Goal: Navigation & Orientation: Find specific page/section

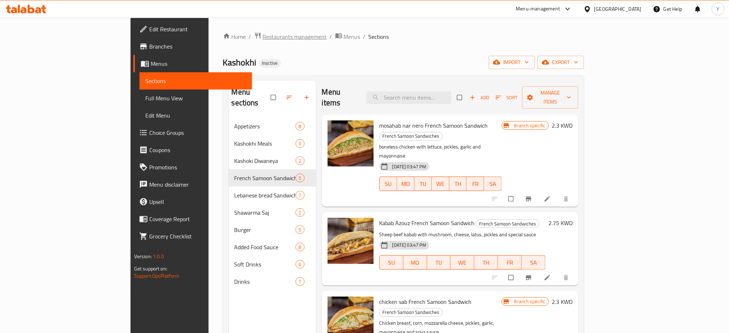
click at [263, 34] on span "Restaurants management" at bounding box center [295, 36] width 64 height 9
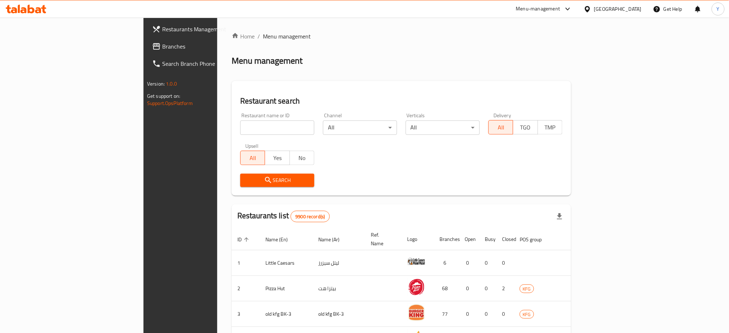
click at [240, 130] on input "search" at bounding box center [277, 127] width 74 height 14
type input "palm"
click button "Search" at bounding box center [277, 180] width 74 height 13
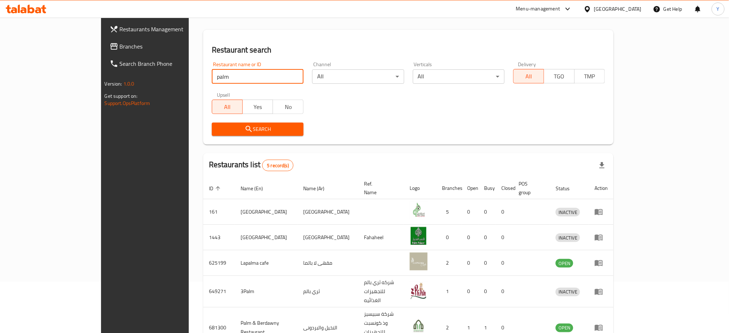
scroll to position [76, 0]
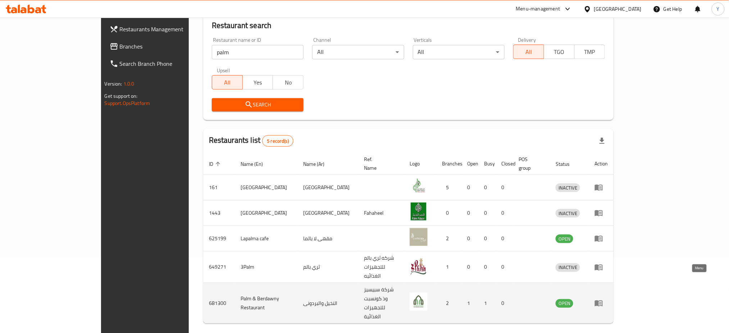
click at [603, 301] on icon "enhanced table" at bounding box center [599, 304] width 8 height 6
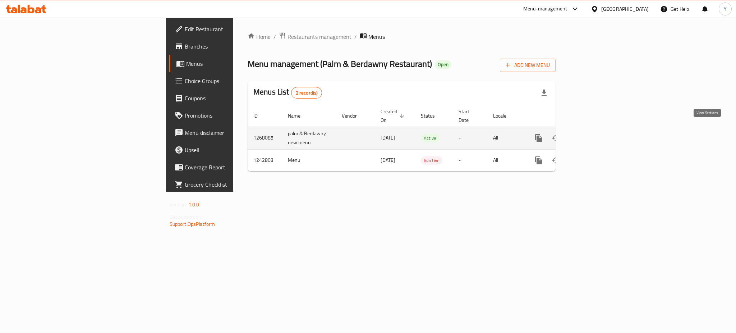
click at [595, 134] on icon "enhanced table" at bounding box center [590, 138] width 9 height 9
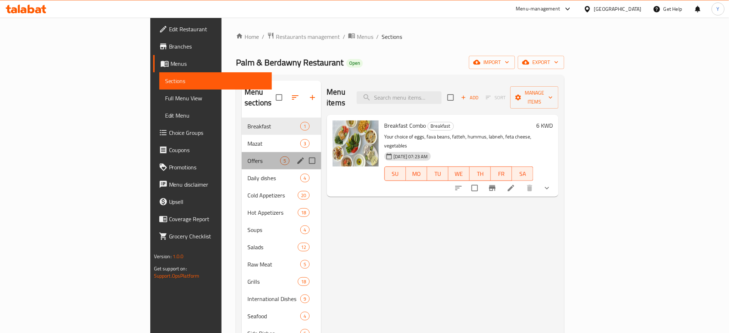
click at [242, 155] on div "Offers 5" at bounding box center [281, 160] width 79 height 17
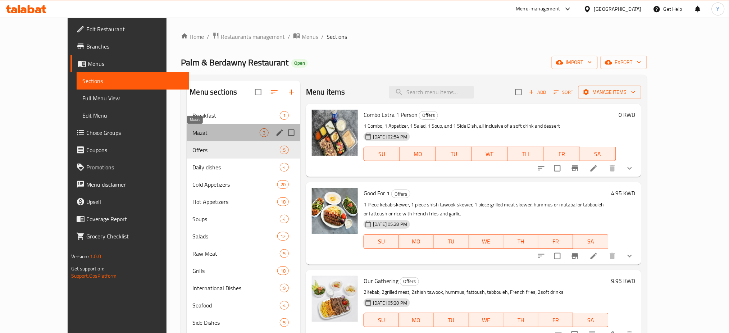
click at [192, 131] on span "Mazat" at bounding box center [225, 132] width 67 height 9
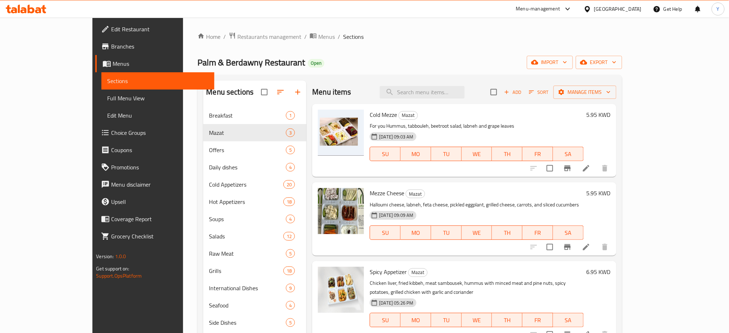
click at [203, 106] on nav "Breakfast 1 Mazat 3 Offers 5 Daily dishes 4 Cold Appetizers 20 Hot Appetizers 1…" at bounding box center [254, 253] width 103 height 299
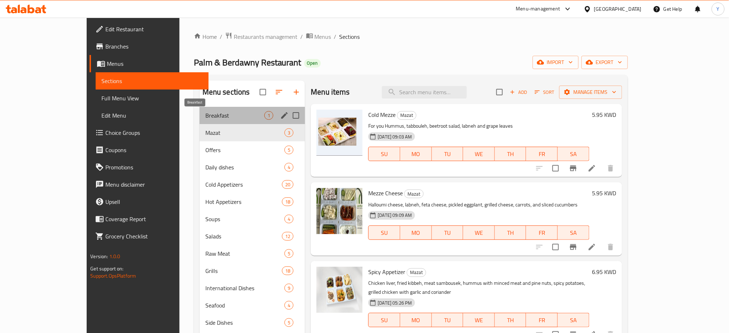
click at [205, 115] on span "Breakfast" at bounding box center [234, 115] width 59 height 9
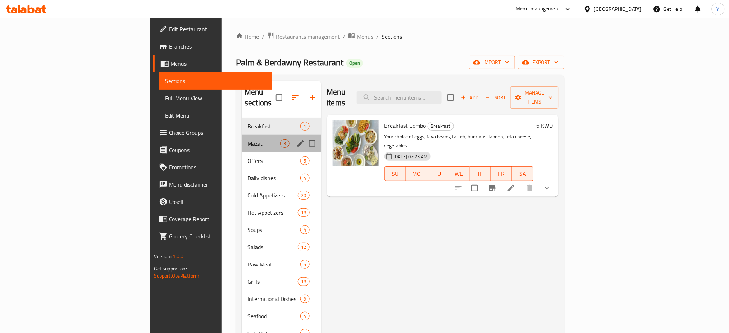
click at [242, 138] on div "Mazat 3" at bounding box center [281, 143] width 79 height 17
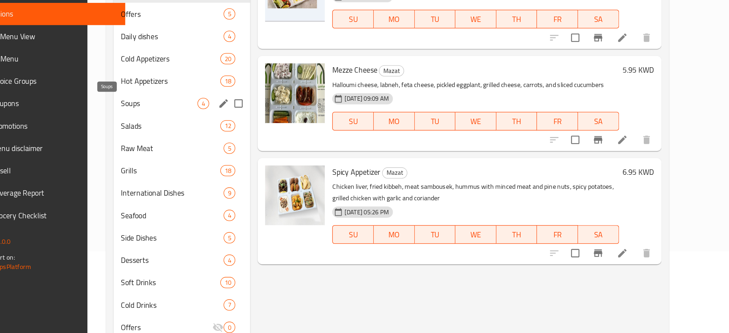
scroll to position [62, 0]
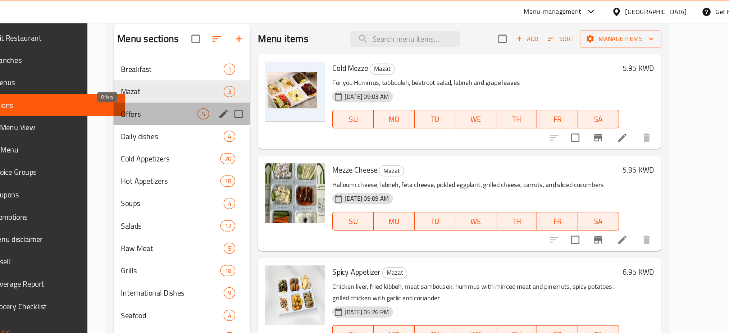
click at [211, 91] on span "Offers" at bounding box center [234, 87] width 59 height 9
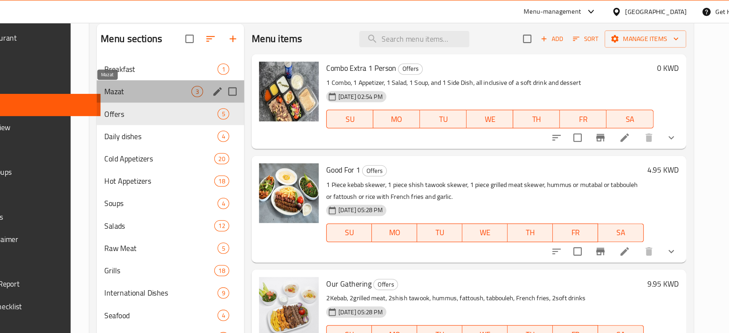
click at [223, 68] on span "Mazat" at bounding box center [225, 70] width 67 height 9
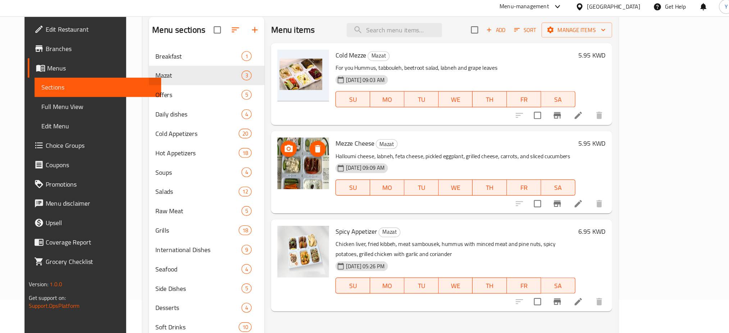
scroll to position [62, 0]
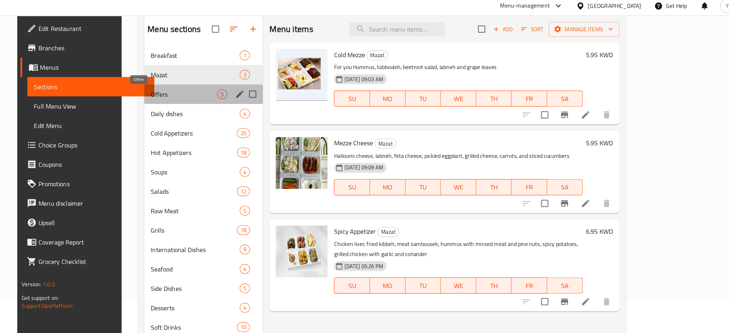
click at [209, 84] on span "Offers" at bounding box center [234, 87] width 59 height 9
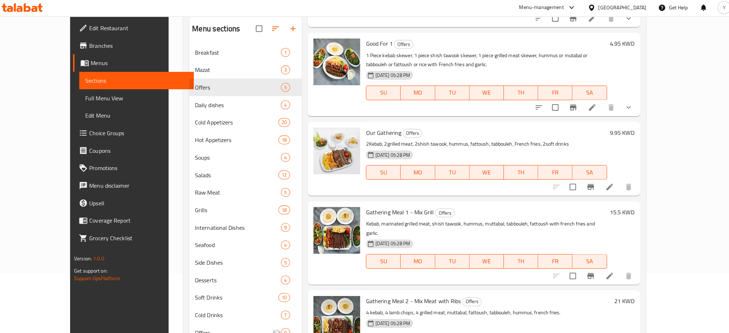
scroll to position [62, 0]
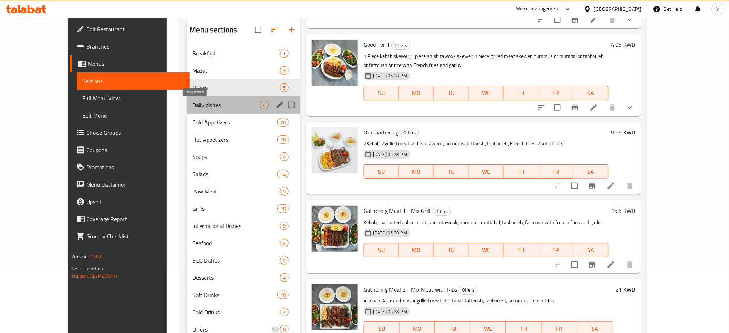
click at [192, 109] on span "Daily dishes" at bounding box center [225, 105] width 67 height 9
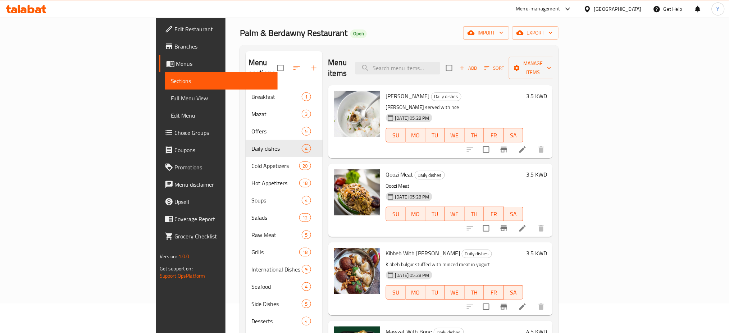
scroll to position [29, 0]
click at [362, 25] on div "Home / Restaurants management / Menus / Sections Palm & Berdawny Restaurant Ope…" at bounding box center [399, 197] width 319 height 388
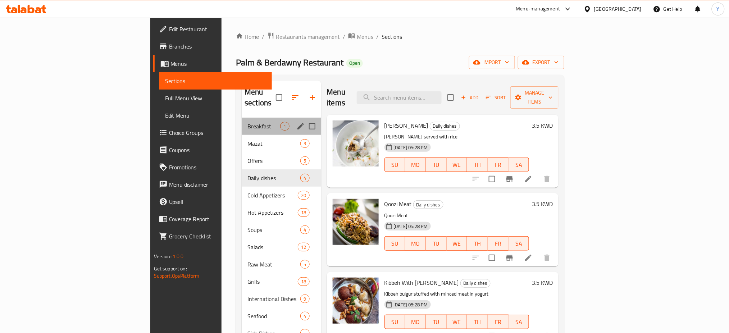
click at [242, 121] on div "Breakfast 1" at bounding box center [281, 126] width 79 height 17
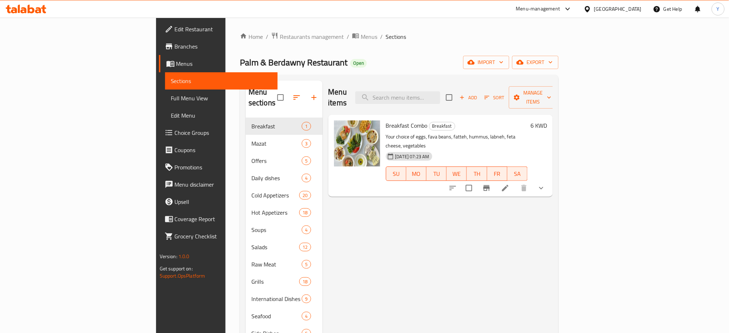
click at [477, 284] on div "Menu items Add Sort Manage items Breakfast Combo Breakfast Your choice of eggs,…" at bounding box center [438, 247] width 230 height 333
click at [543, 54] on div "Home / Restaurants management / Menus / Sections Palm & Berdawny Restaurant Ope…" at bounding box center [399, 226] width 319 height 388
click at [422, 63] on div "Palm & Berdawny Restaurant Open import export" at bounding box center [399, 62] width 319 height 13
